Goal: Information Seeking & Learning: Learn about a topic

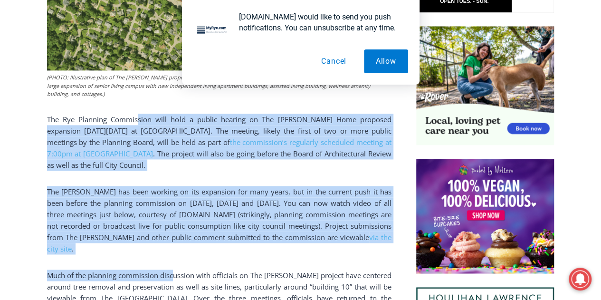
drag, startPoint x: 134, startPoint y: 110, endPoint x: 175, endPoint y: 242, distance: 138.4
click at [175, 242] on div "(PHOTO: Illustrative plan of The [PERSON_NAME] proposed site plan from the [DAT…" at bounding box center [219, 229] width 344 height 798
click at [175, 229] on p "The Osborn has been working on its expansion for many years, but in the current…" at bounding box center [219, 220] width 344 height 68
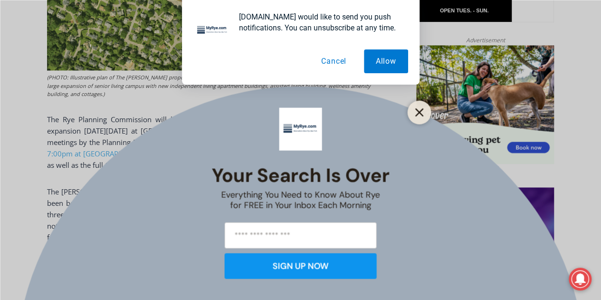
drag, startPoint x: 423, startPoint y: 115, endPoint x: 416, endPoint y: 105, distance: 11.2
click at [423, 115] on icon "Close" at bounding box center [419, 112] width 9 height 9
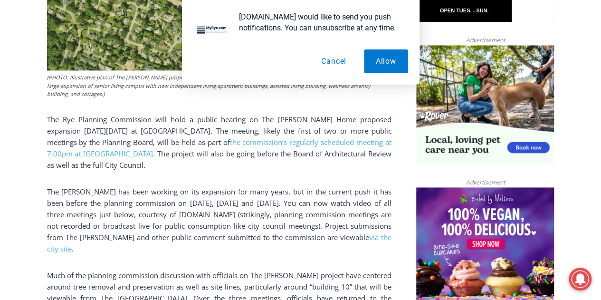
click at [334, 61] on button "Cancel" at bounding box center [333, 61] width 49 height 24
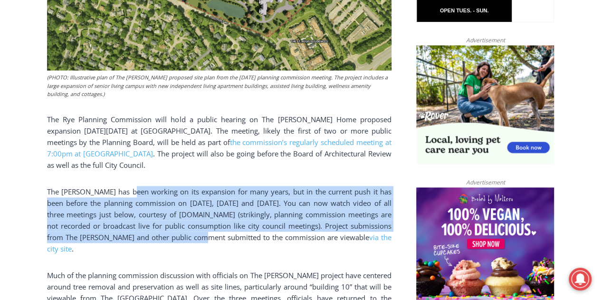
drag, startPoint x: 136, startPoint y: 186, endPoint x: 206, endPoint y: 231, distance: 83.0
click at [206, 231] on p "The Osborn has been working on its expansion for many years, but in the current…" at bounding box center [219, 220] width 344 height 68
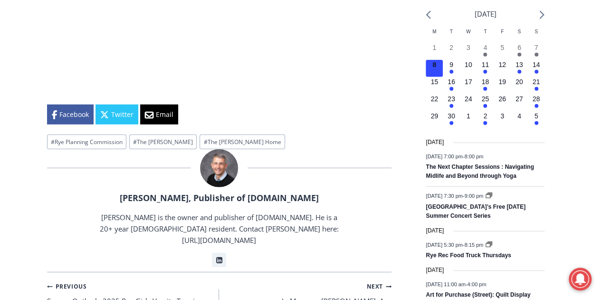
scroll to position [1121, 0]
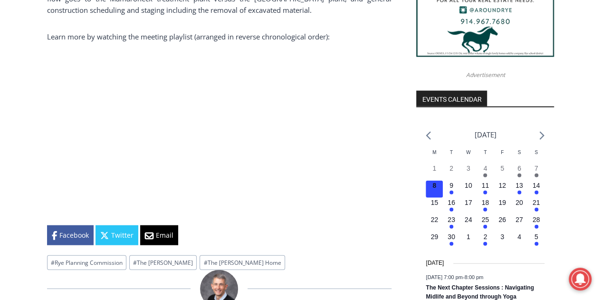
scroll to position [884, 0]
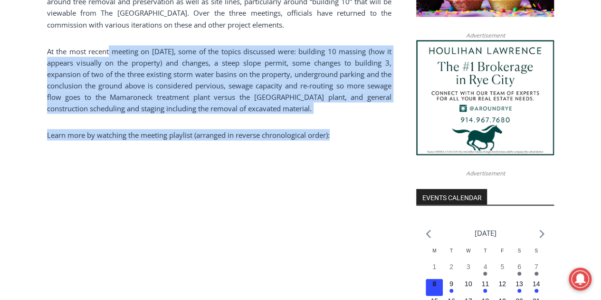
drag, startPoint x: 108, startPoint y: 21, endPoint x: 335, endPoint y: 109, distance: 243.3
click at [335, 129] on p "Learn more by watching the meeting playlist (arranged in reverse chronological …" at bounding box center [219, 134] width 344 height 11
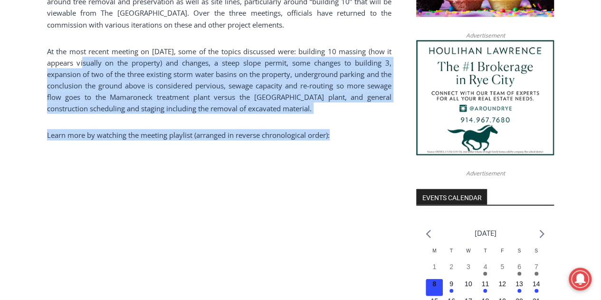
drag, startPoint x: 343, startPoint y: 109, endPoint x: 80, endPoint y: 42, distance: 270.7
click at [80, 45] on p "At the most recent meeting on [DATE], some of the topics discussed were: buildi…" at bounding box center [219, 79] width 344 height 68
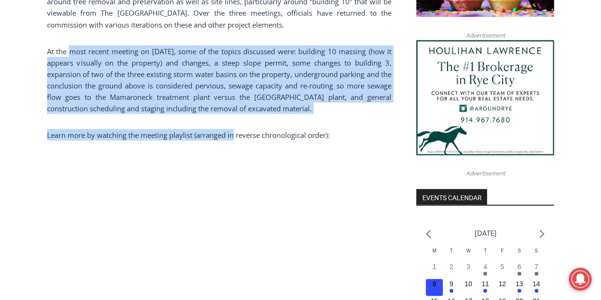
drag, startPoint x: 69, startPoint y: 35, endPoint x: 235, endPoint y: 111, distance: 182.6
click at [235, 129] on p "Learn more by watching the meeting playlist (arranged in reverse chronological …" at bounding box center [219, 134] width 344 height 11
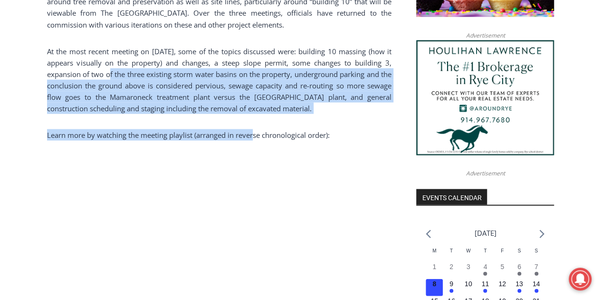
drag, startPoint x: 255, startPoint y: 113, endPoint x: 100, endPoint y: 50, distance: 166.9
click at [100, 50] on p "At the most recent meeting on [DATE], some of the topics discussed were: buildi…" at bounding box center [219, 79] width 344 height 68
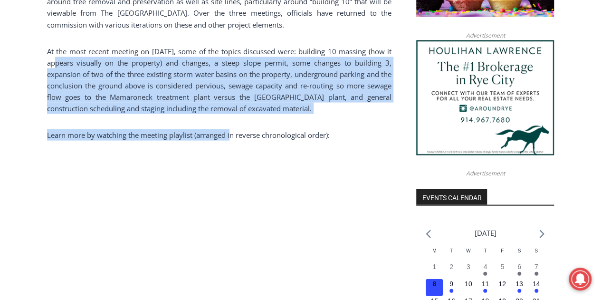
drag, startPoint x: 65, startPoint y: 40, endPoint x: 244, endPoint y: 111, distance: 192.9
click at [244, 129] on p "Learn more by watching the meeting playlist (arranged in reverse chronological …" at bounding box center [219, 134] width 344 height 11
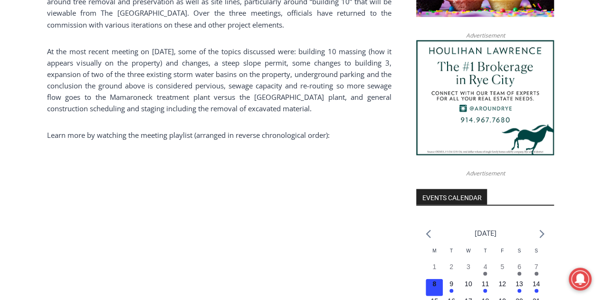
scroll to position [551, 0]
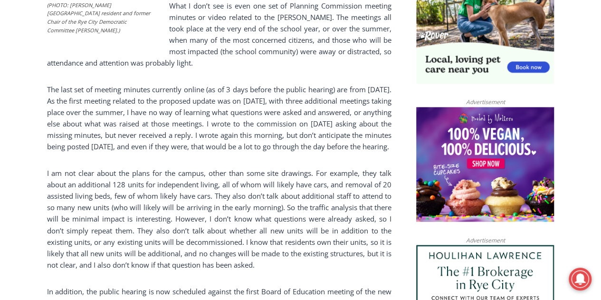
scroll to position [694, 0]
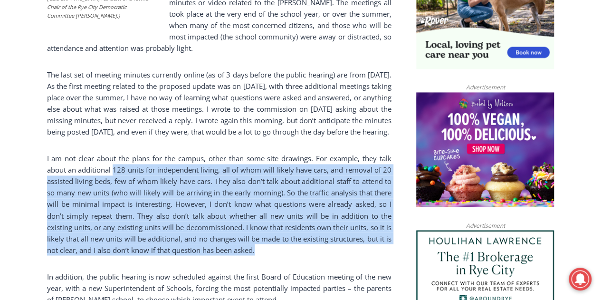
drag, startPoint x: 136, startPoint y: 166, endPoint x: 377, endPoint y: 242, distance: 252.6
click at [377, 242] on p "I am not clear about the plans for the campus, other than some site drawings. F…" at bounding box center [219, 204] width 344 height 103
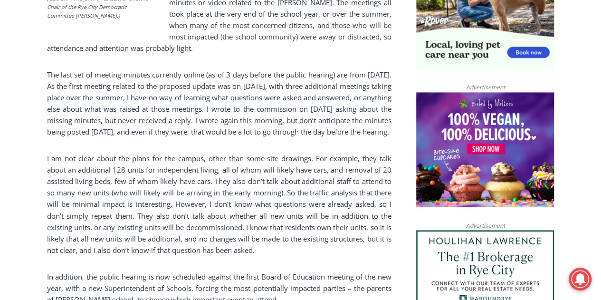
drag, startPoint x: 281, startPoint y: 240, endPoint x: 272, endPoint y: 245, distance: 10.2
click at [272, 245] on p "I am not clear about the plans for the campus, other than some site drawings. F…" at bounding box center [219, 204] width 344 height 103
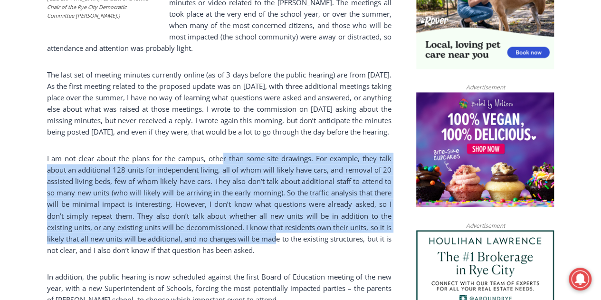
drag, startPoint x: 223, startPoint y: 152, endPoint x: 286, endPoint y: 233, distance: 103.0
click at [286, 233] on p "I am not clear about the plans for the campus, other than some site drawings. F…" at bounding box center [219, 204] width 344 height 103
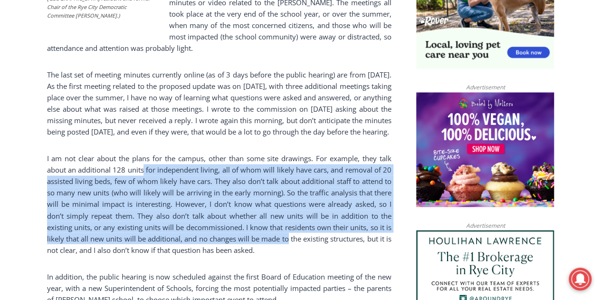
drag, startPoint x: 143, startPoint y: 161, endPoint x: 297, endPoint y: 235, distance: 171.3
click at [297, 235] on p "I am not clear about the plans for the campus, other than some site drawings. F…" at bounding box center [219, 204] width 344 height 103
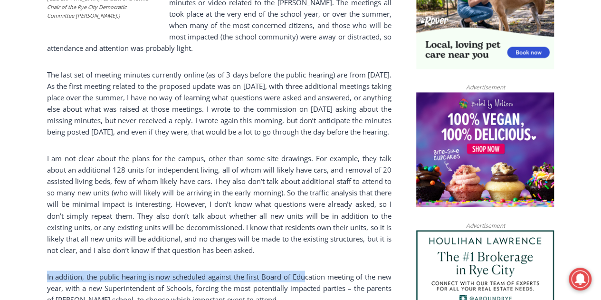
click at [303, 249] on div "In a letter to MyRye.com, Glen Oaks Drive resident and former Rye City Democrat…" at bounding box center [219, 214] width 344 height 915
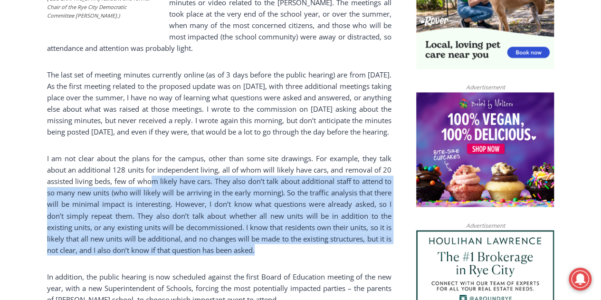
drag, startPoint x: 292, startPoint y: 241, endPoint x: 150, endPoint y: 168, distance: 159.4
click at [151, 168] on p "I am not clear about the plans for the campus, other than some site drawings. F…" at bounding box center [219, 204] width 344 height 103
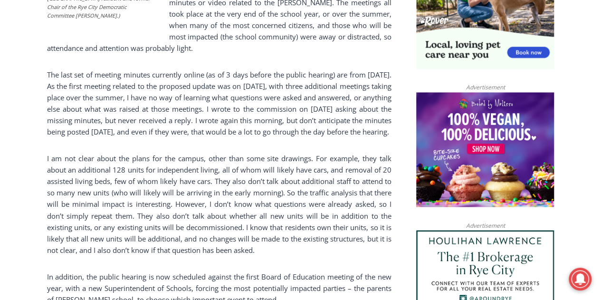
click at [150, 168] on p "I am not clear about the plans for the campus, other than some site drawings. F…" at bounding box center [219, 204] width 344 height 103
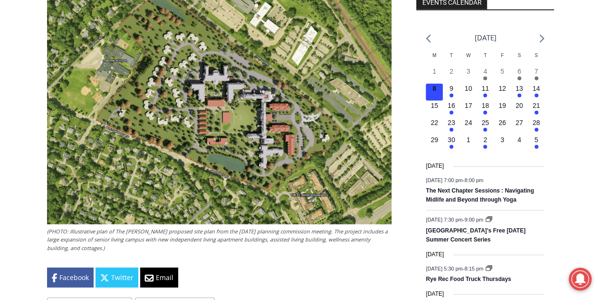
scroll to position [1121, 0]
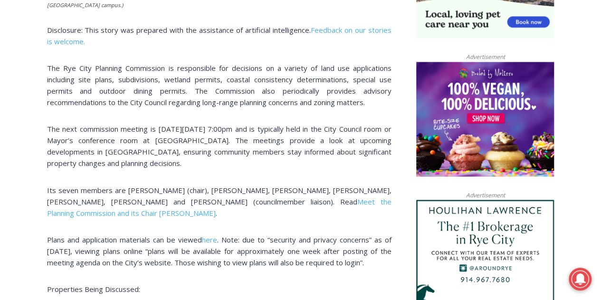
scroll to position [808, 0]
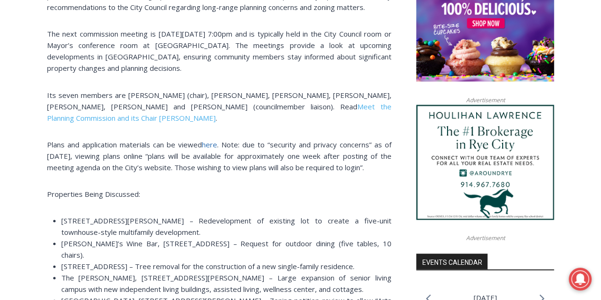
click at [206, 147] on span "here" at bounding box center [209, 144] width 15 height 10
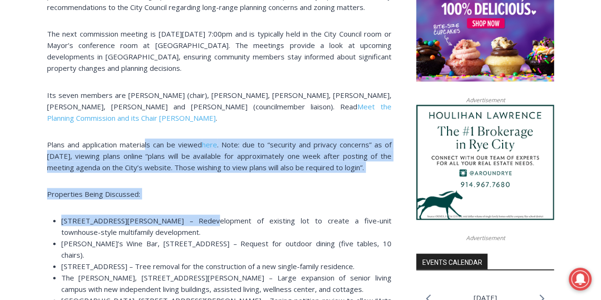
drag, startPoint x: 183, startPoint y: 177, endPoint x: 206, endPoint y: 210, distance: 40.3
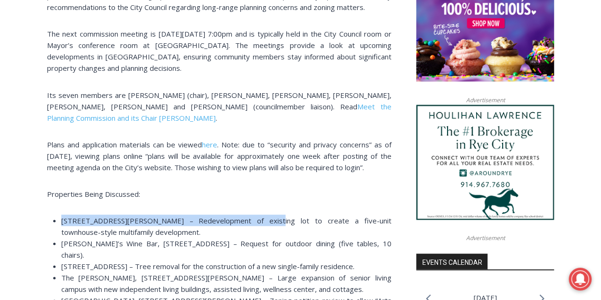
drag, startPoint x: 201, startPoint y: 190, endPoint x: 258, endPoint y: 208, distance: 60.3
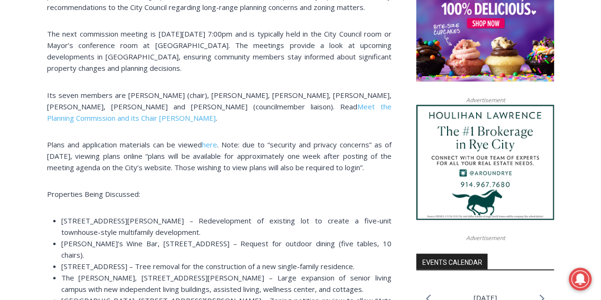
drag, startPoint x: 257, startPoint y: 197, endPoint x: 314, endPoint y: 188, distance: 58.3
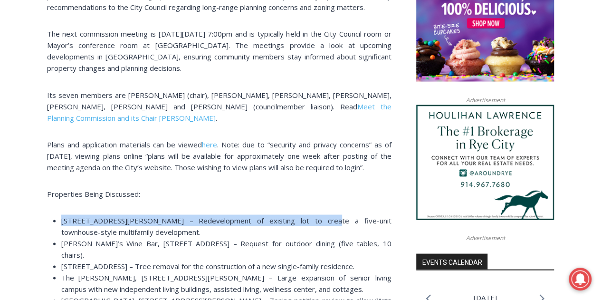
drag, startPoint x: 278, startPoint y: 194, endPoint x: 307, endPoint y: 201, distance: 30.3
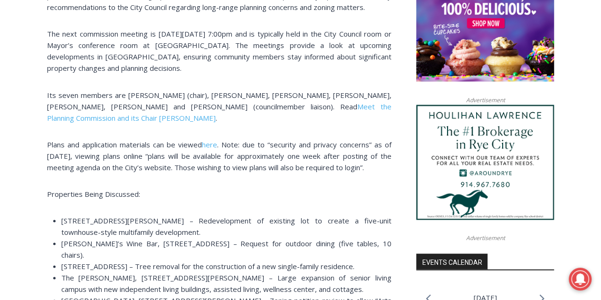
drag, startPoint x: 272, startPoint y: 196, endPoint x: 267, endPoint y: 193, distance: 6.2
click at [267, 193] on p "Properties Being Discussed:" at bounding box center [219, 193] width 344 height 11
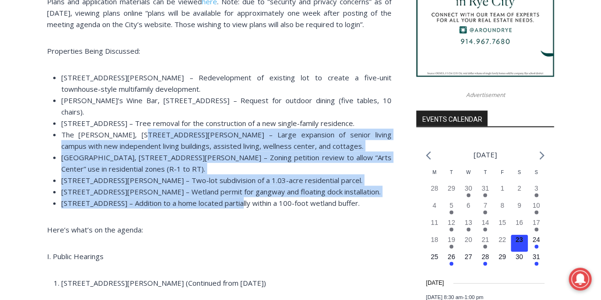
drag, startPoint x: 140, startPoint y: 118, endPoint x: 241, endPoint y: 195, distance: 127.1
click at [241, 195] on ul "85 Theodore Fremd Avenue – Redevelopment of existing lot to create a five-unit …" at bounding box center [219, 140] width 344 height 137
click at [241, 198] on span "300 Stuyvesant Avenue – Addition to a home located partially within a 100-foot …" at bounding box center [210, 203] width 298 height 10
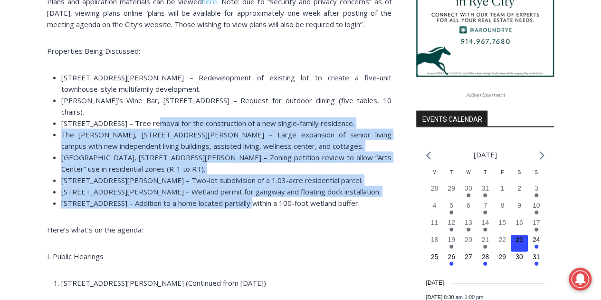
drag, startPoint x: 241, startPoint y: 186, endPoint x: 146, endPoint y: 110, distance: 122.0
click at [148, 113] on ul "85 Theodore Fremd Avenue – Redevelopment of existing lot to create a five-unit …" at bounding box center [219, 140] width 344 height 137
click at [146, 118] on span "227 Central Avenue – Tree removal for the construction of a new single-family r…" at bounding box center [207, 123] width 293 height 10
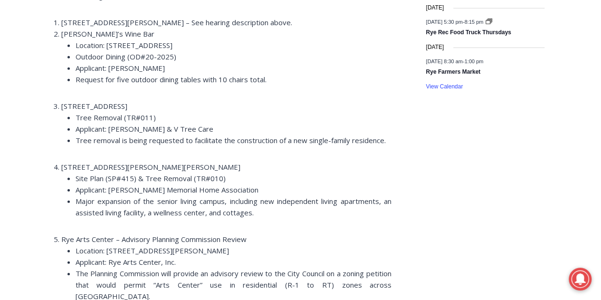
scroll to position [1330, 0]
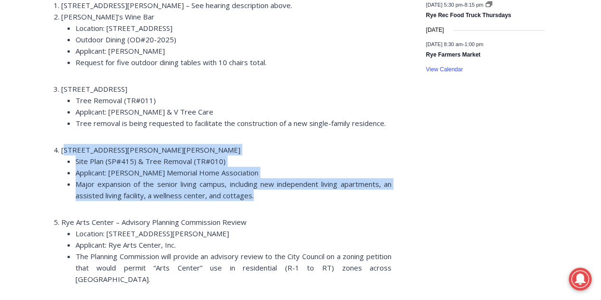
drag, startPoint x: 73, startPoint y: 130, endPoint x: 289, endPoint y: 184, distance: 222.4
click at [289, 184] on li "Major expansion of the senior living campus, including new independent living a…" at bounding box center [234, 189] width 316 height 23
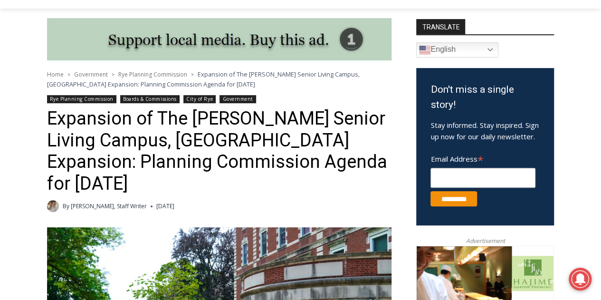
scroll to position [0, 0]
